Goal: Information Seeking & Learning: Learn about a topic

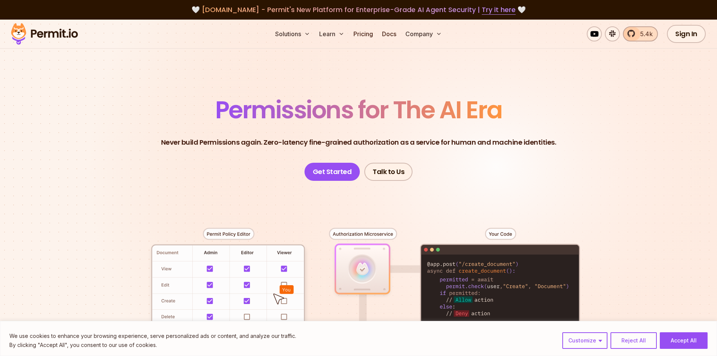
click at [635, 35] on link "5.4k" at bounding box center [640, 33] width 35 height 15
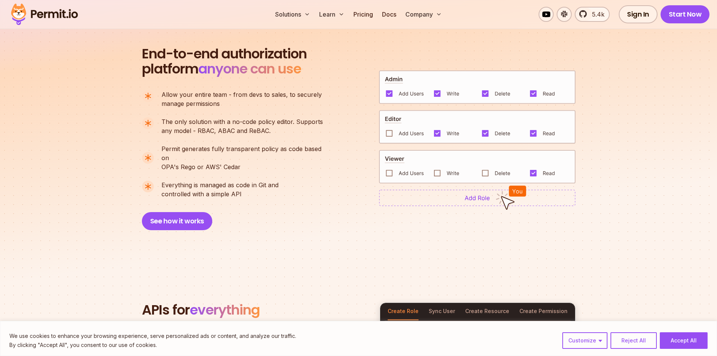
scroll to position [564, 0]
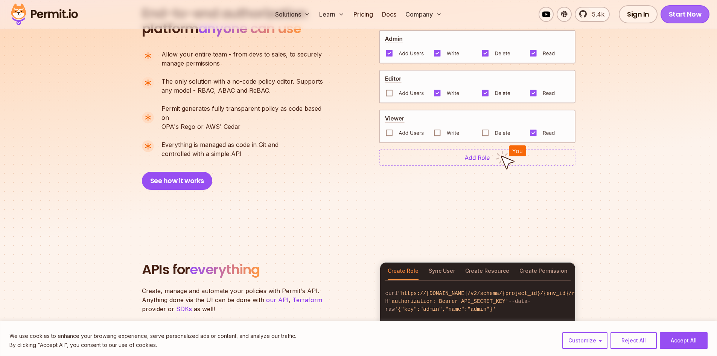
click at [682, 15] on link "Start Now" at bounding box center [684, 14] width 49 height 18
click at [366, 18] on link "Pricing" at bounding box center [363, 14] width 26 height 15
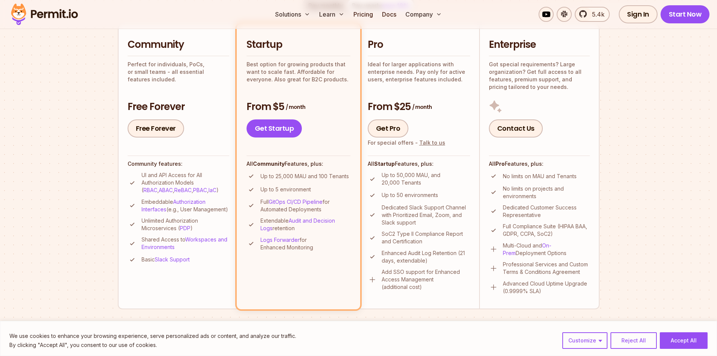
scroll to position [188, 0]
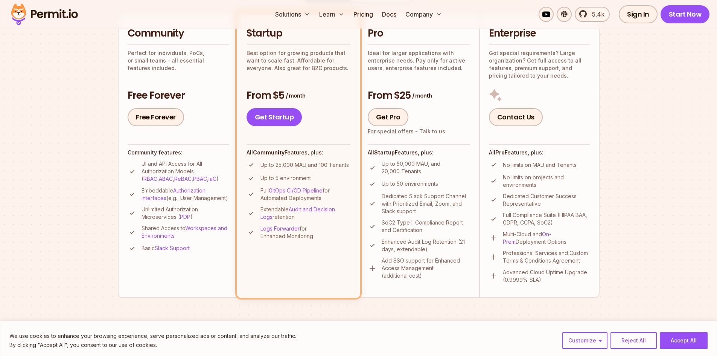
click at [98, 103] on section "Permit Pricing From Free to Predictable Scaling From a startup with 100 users t…" at bounding box center [358, 238] width 717 height 814
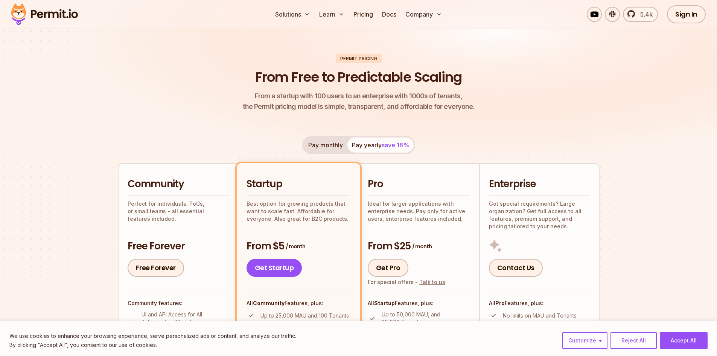
scroll to position [0, 0]
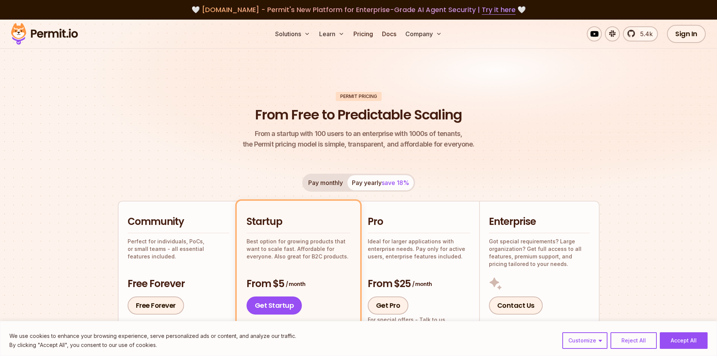
click at [74, 35] on img at bounding box center [45, 34] width 74 height 26
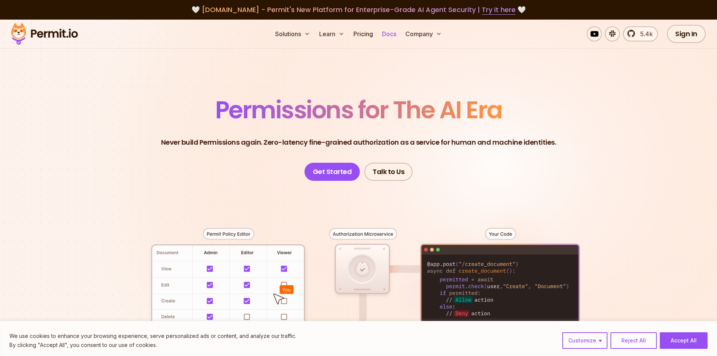
click at [391, 39] on link "Docs" at bounding box center [389, 33] width 20 height 15
